Goal: Find contact information: Find contact information

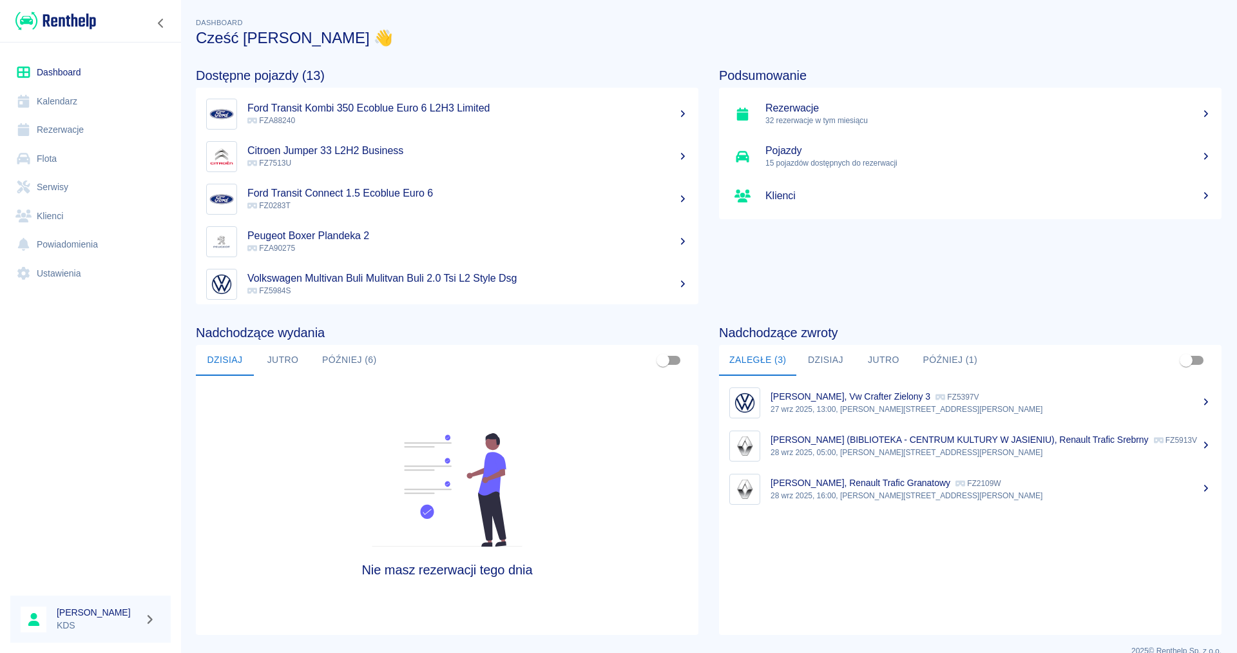
click at [88, 98] on link "Kalendarz" at bounding box center [90, 101] width 160 height 29
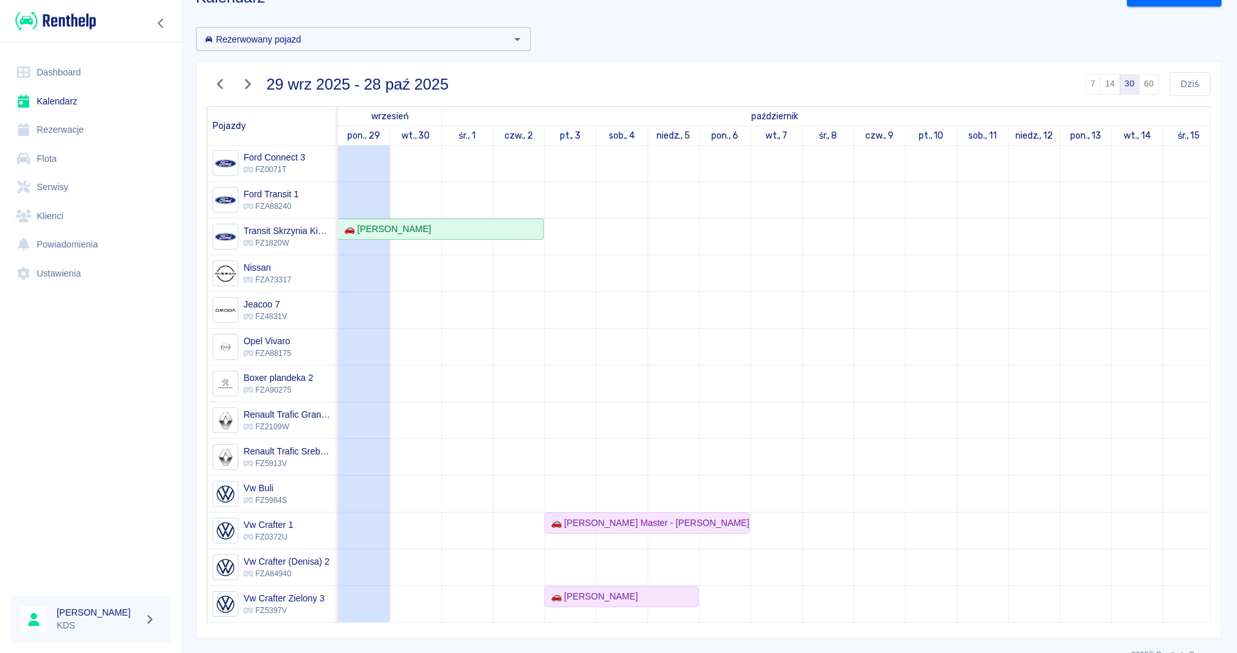
scroll to position [64, 0]
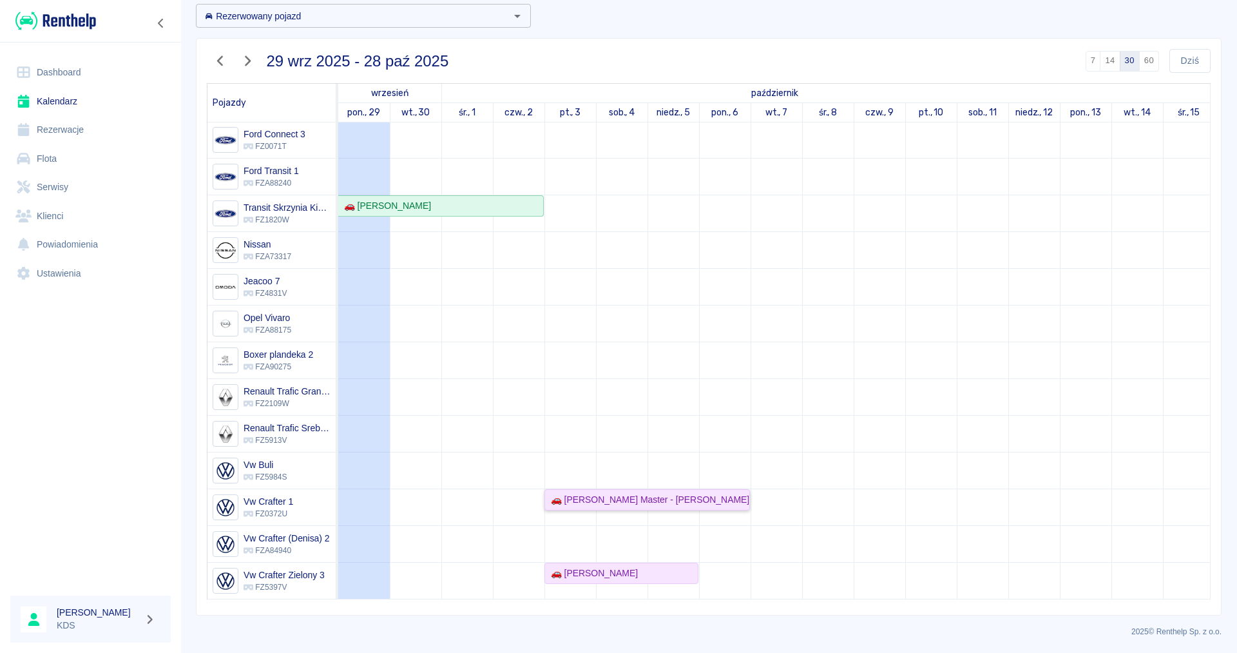
click at [593, 499] on div "🚗 [PERSON_NAME] Master - [PERSON_NAME]" at bounding box center [647, 500] width 203 height 14
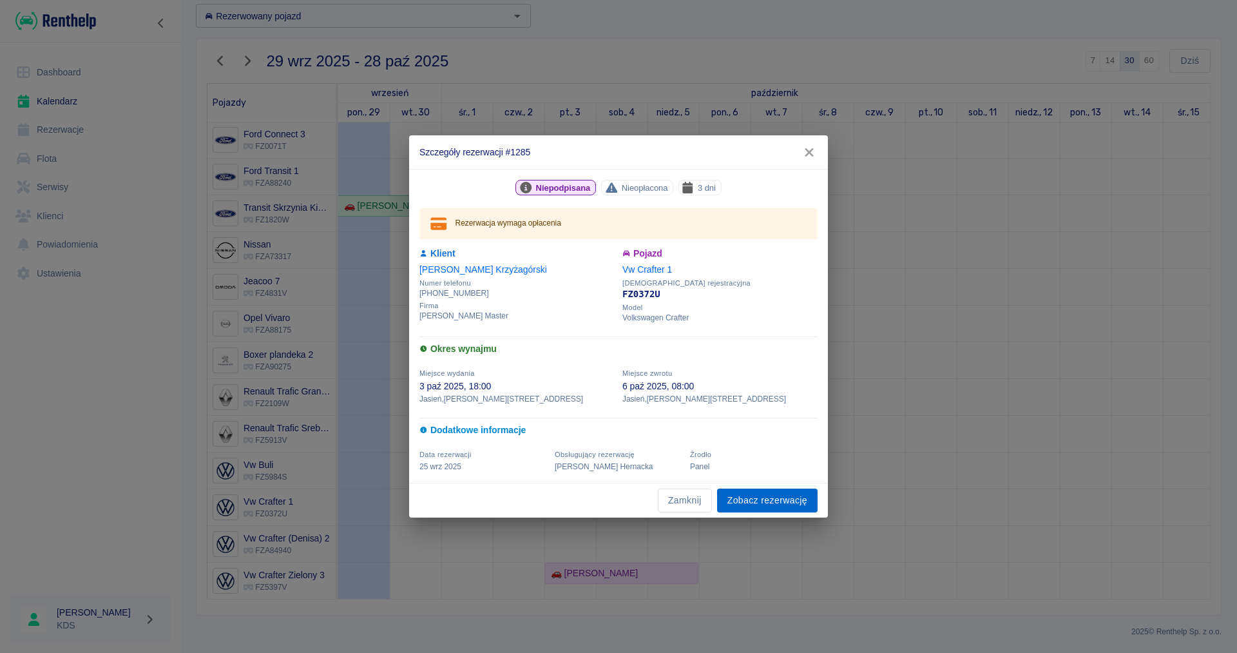
click at [738, 501] on link "Zobacz rezerwację" at bounding box center [767, 500] width 101 height 24
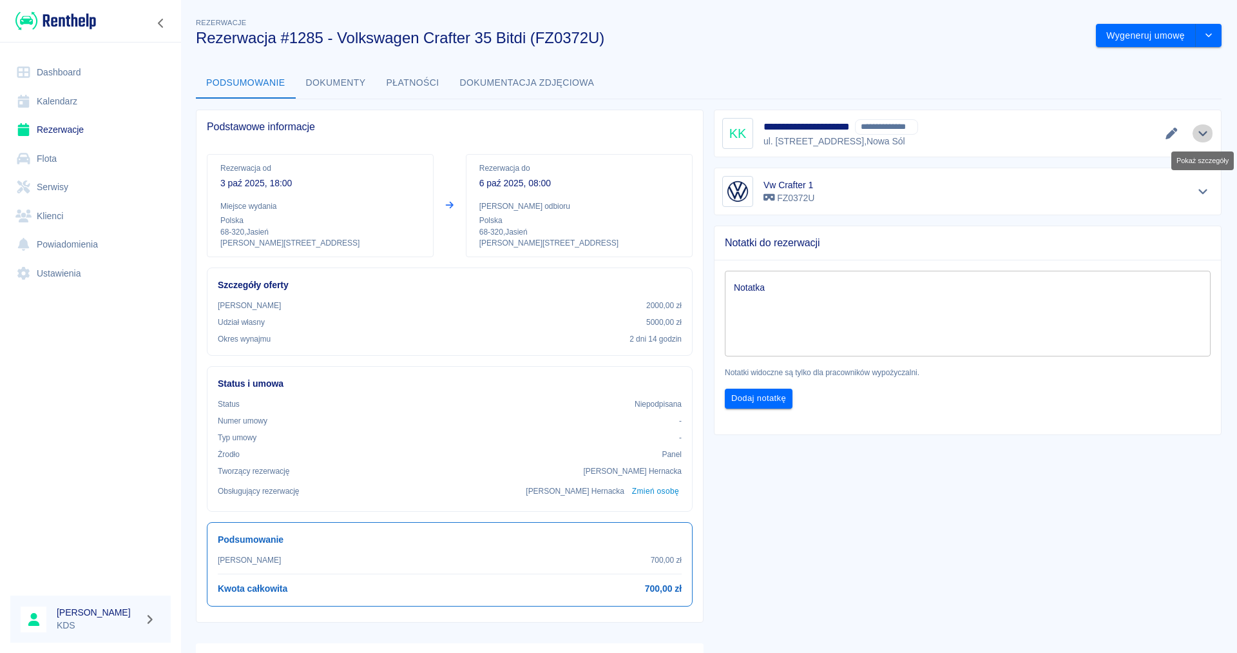
click at [1212, 131] on button "Pokaż szczegóły" at bounding box center [1203, 133] width 21 height 18
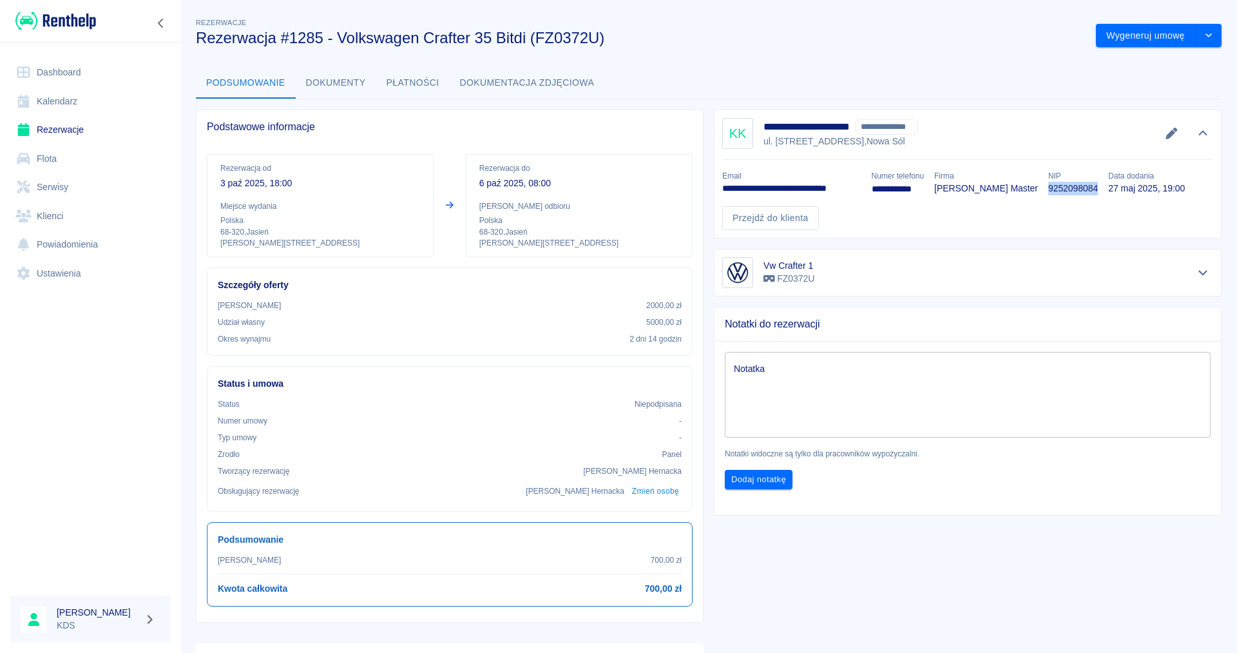
drag, startPoint x: 1121, startPoint y: 187, endPoint x: 1073, endPoint y: 189, distance: 47.7
click at [1073, 189] on p "9252098084" at bounding box center [1073, 189] width 50 height 14
copy p "9252098084"
drag, startPoint x: 861, startPoint y: 189, endPoint x: 720, endPoint y: 189, distance: 141.1
click at [720, 189] on div "**********" at bounding box center [786, 178] width 149 height 36
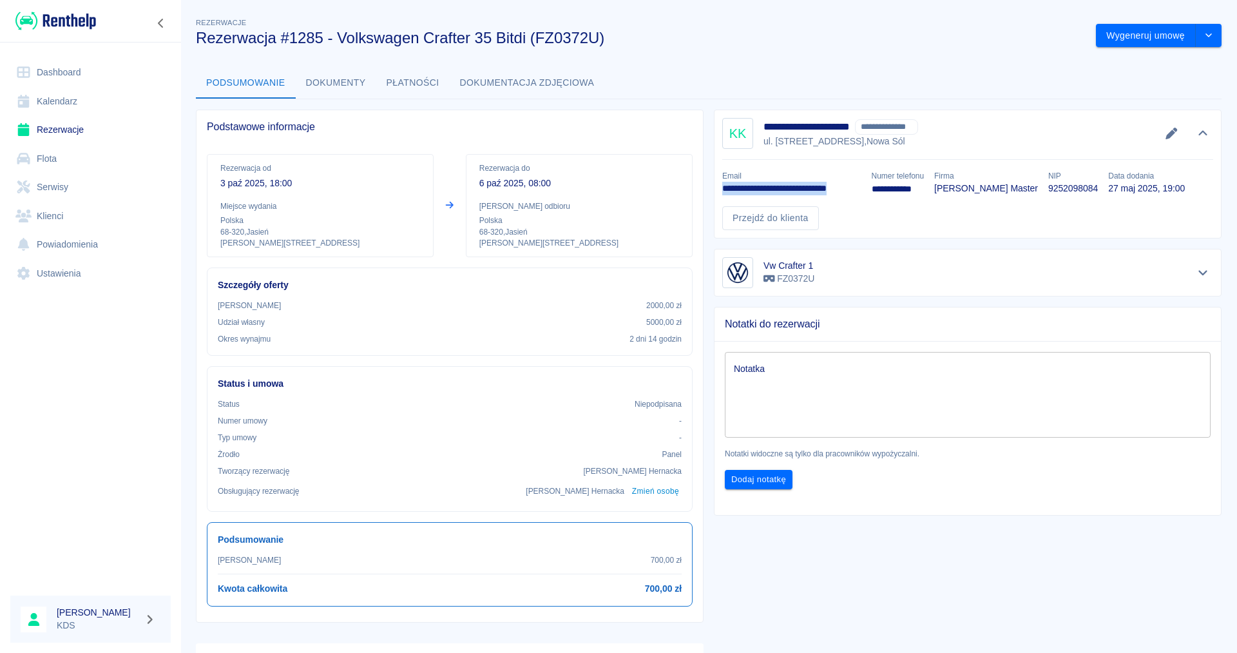
copy p "**********"
